Goal: Information Seeking & Learning: Learn about a topic

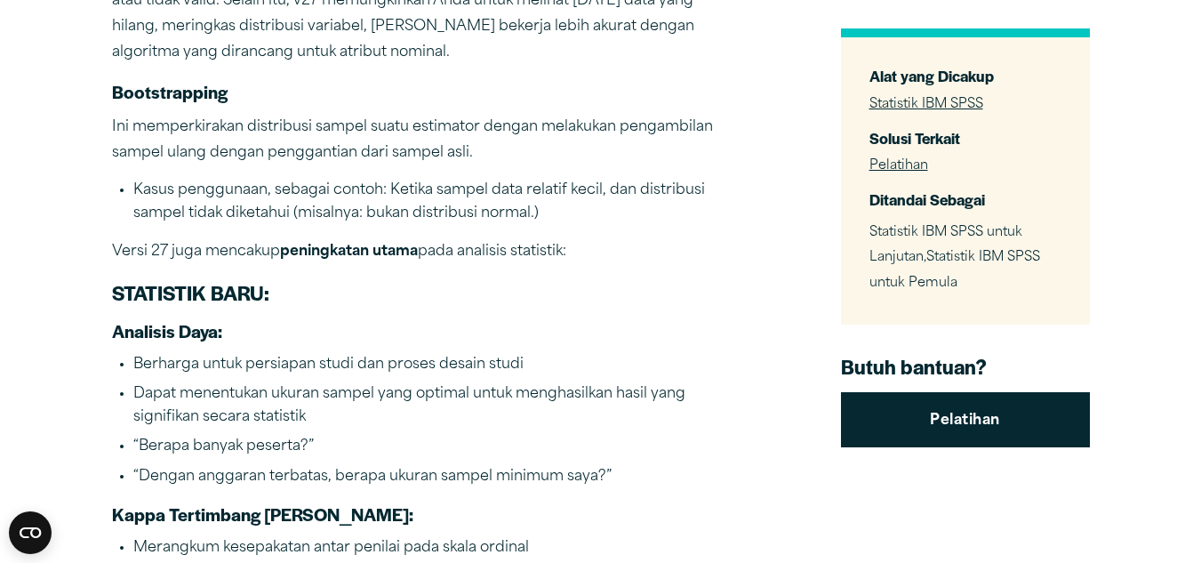
scroll to position [711, 0]
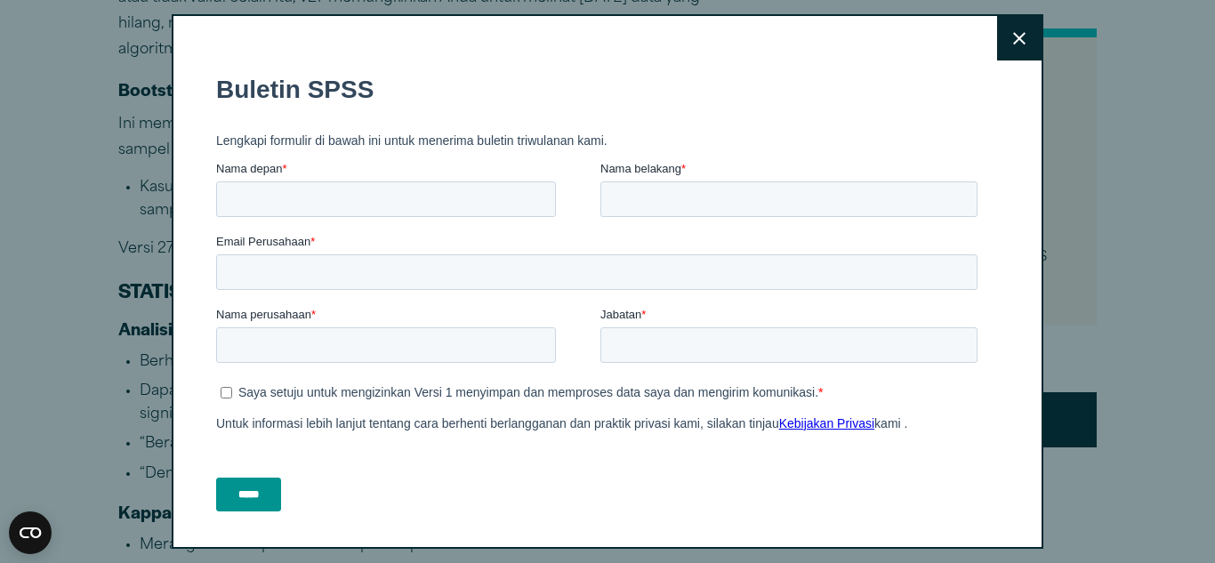
click at [997, 36] on button "Close" at bounding box center [1019, 38] width 44 height 44
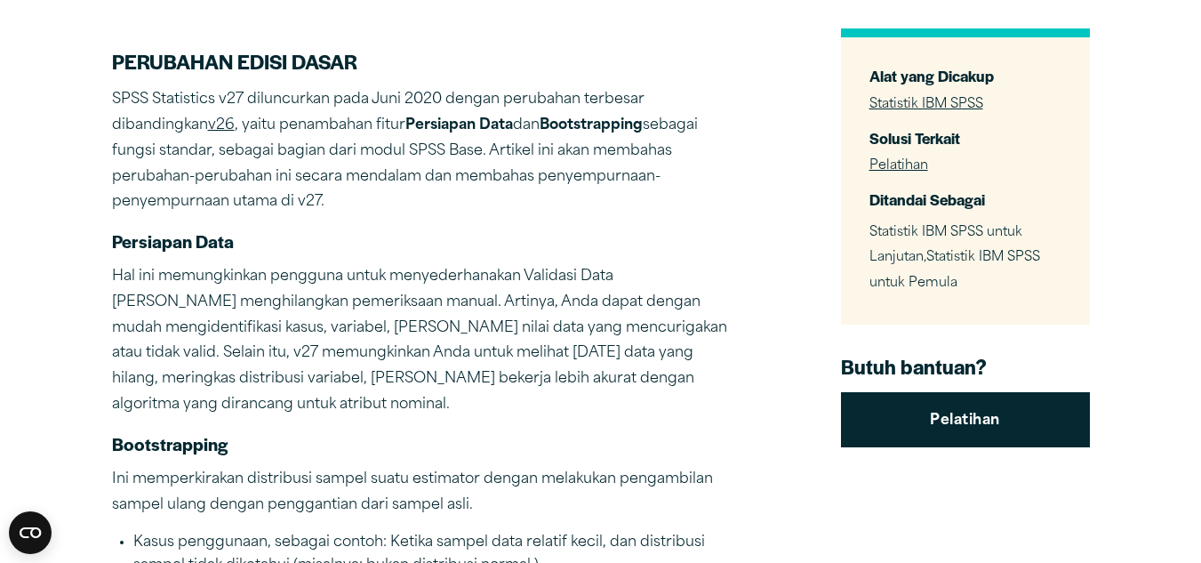
scroll to position [0, 0]
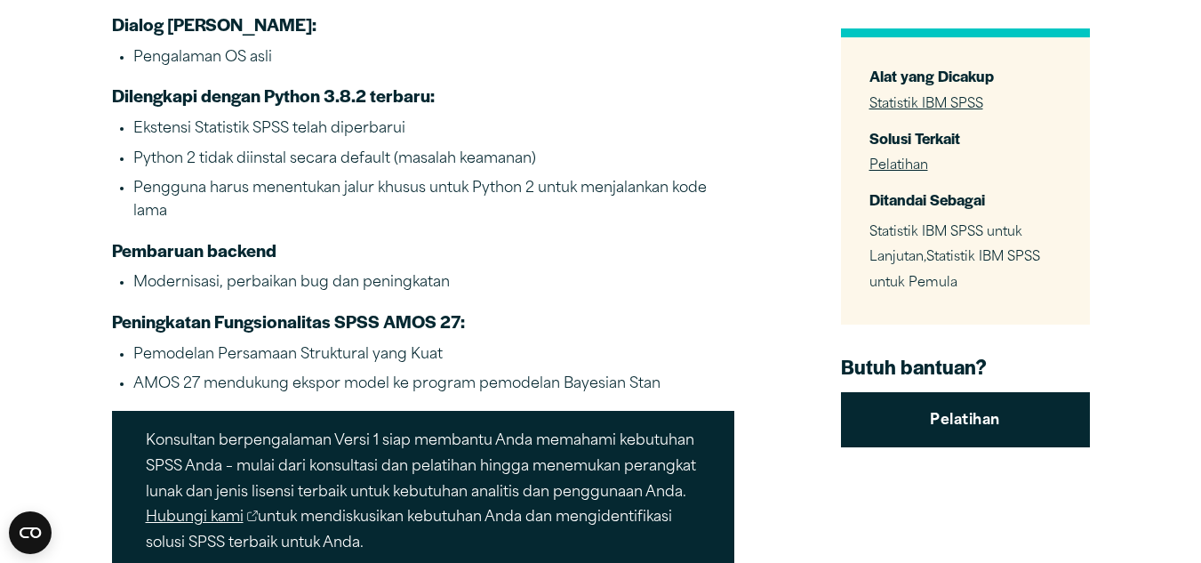
scroll to position [2668, 0]
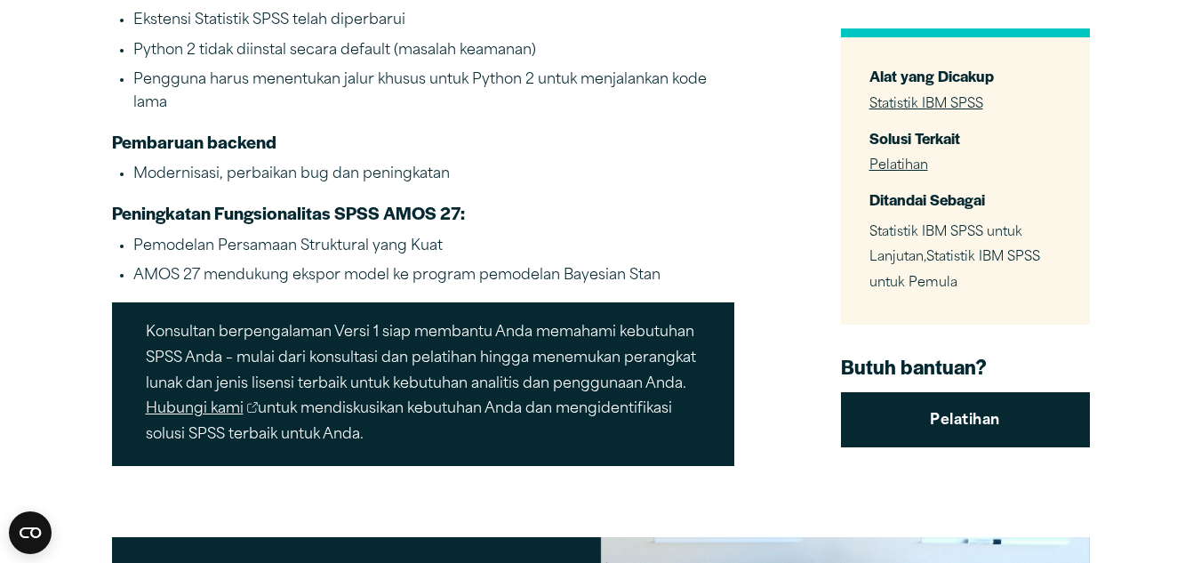
click at [676, 325] on font "Konsultan berpengalaman Versi 1 siap membantu Anda memahami kebutuhan SPSS Anda…" at bounding box center [421, 358] width 550 height 66
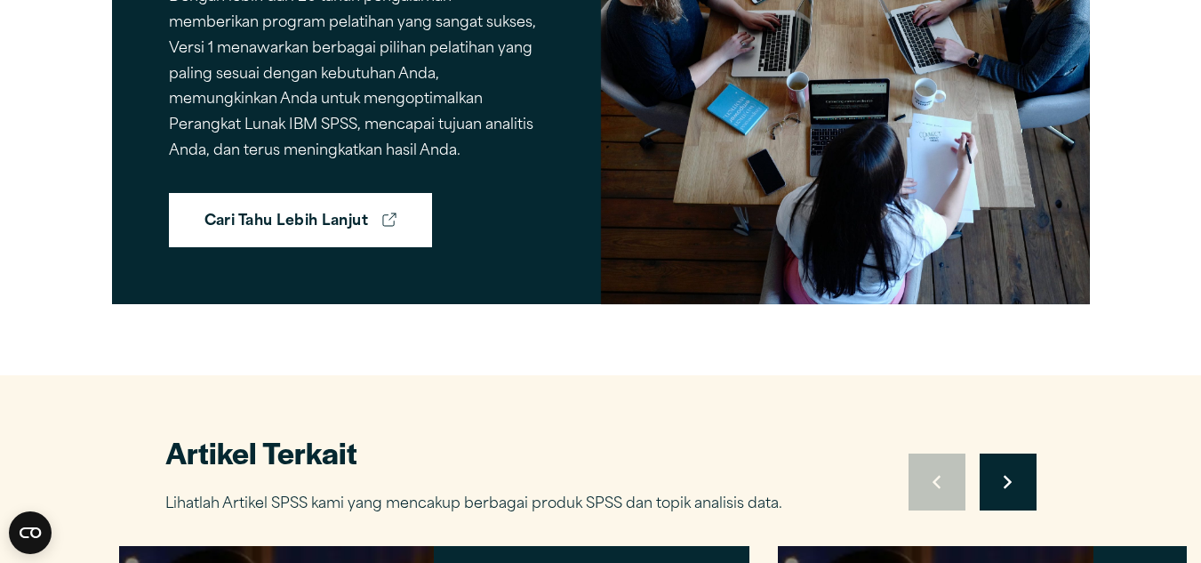
scroll to position [2762, 0]
